Goal: Task Accomplishment & Management: Use online tool/utility

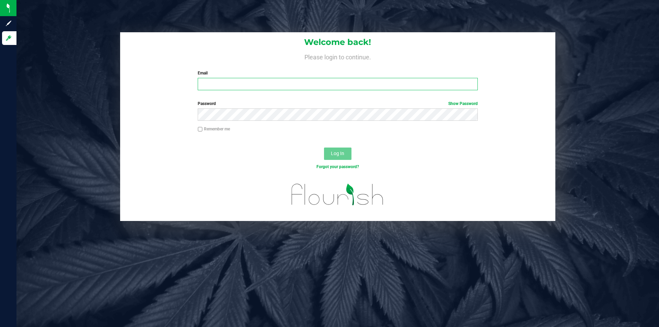
click at [226, 81] on input "Email" at bounding box center [338, 84] width 280 height 12
type input "[PERSON_NAME][EMAIL_ADDRESS][PERSON_NAME][DOMAIN_NAME]"
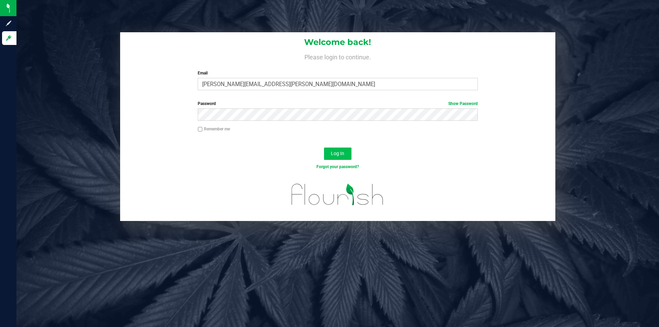
click at [340, 154] on span "Log In" at bounding box center [337, 153] width 13 height 5
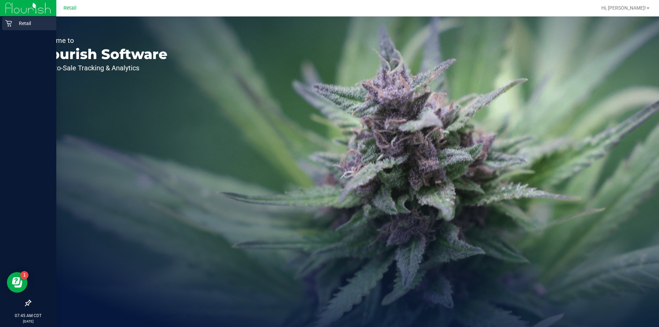
click at [12, 28] on div "Retail" at bounding box center [29, 23] width 54 height 14
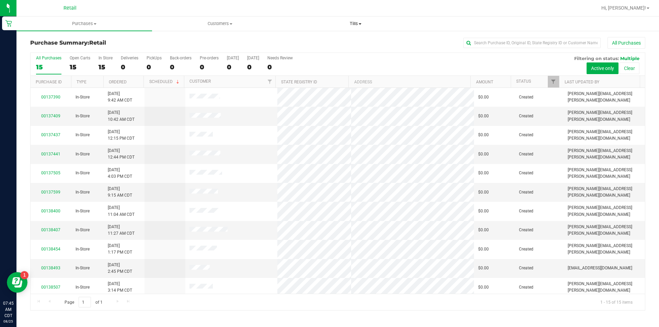
click at [361, 25] on span "Tills" at bounding box center [355, 24] width 135 height 6
click at [322, 43] on span "Manage tills" at bounding box center [310, 41] width 46 height 6
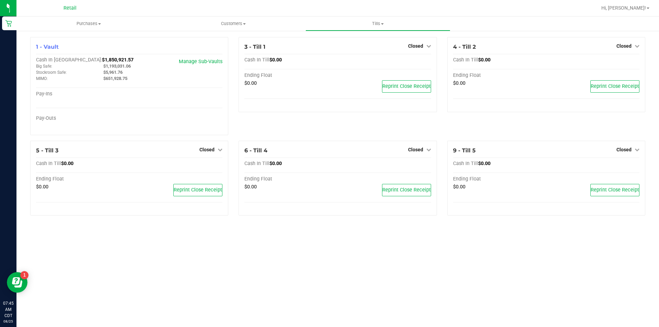
click at [220, 150] on icon at bounding box center [219, 149] width 5 height 5
click at [208, 165] on link "Open Till" at bounding box center [207, 163] width 18 height 5
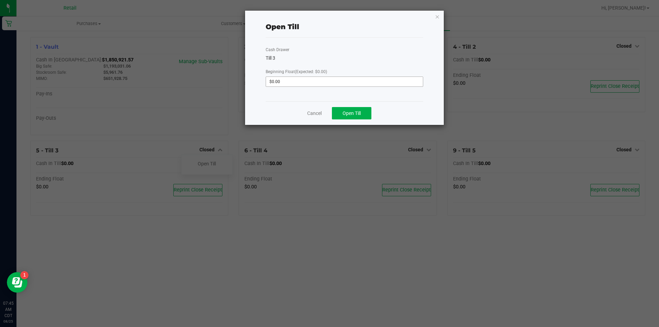
click at [285, 82] on input "$0.00" at bounding box center [344, 82] width 157 height 10
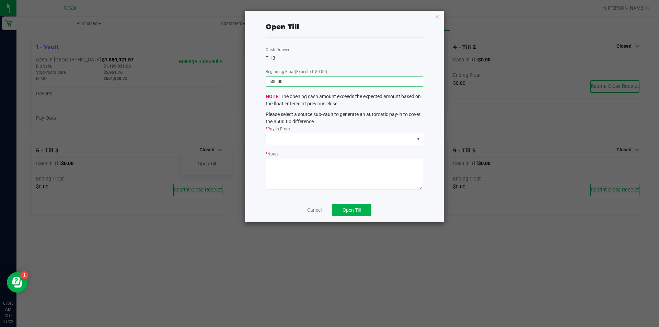
click at [419, 139] on span at bounding box center [417, 138] width 5 height 5
type input "$500.00"
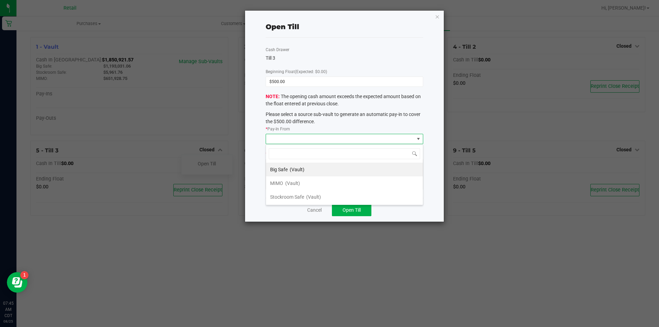
scroll to position [10, 157]
click at [280, 183] on span "MIMO" at bounding box center [276, 182] width 13 height 5
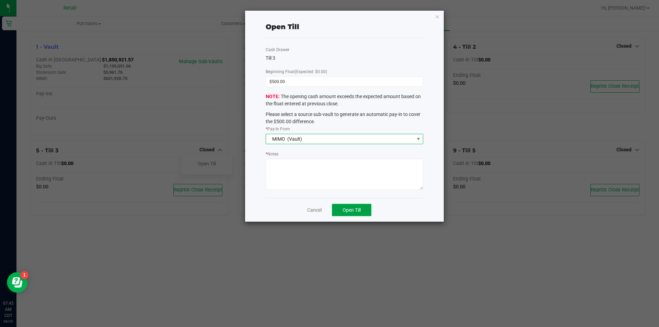
click at [355, 210] on span "Open Till" at bounding box center [351, 209] width 18 height 5
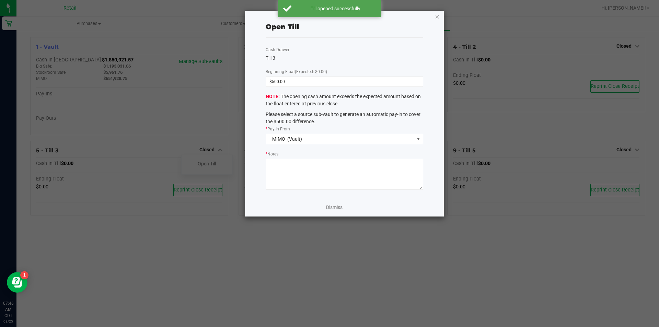
click at [438, 19] on icon "button" at bounding box center [437, 16] width 5 height 8
